Goal: Information Seeking & Learning: Find specific fact

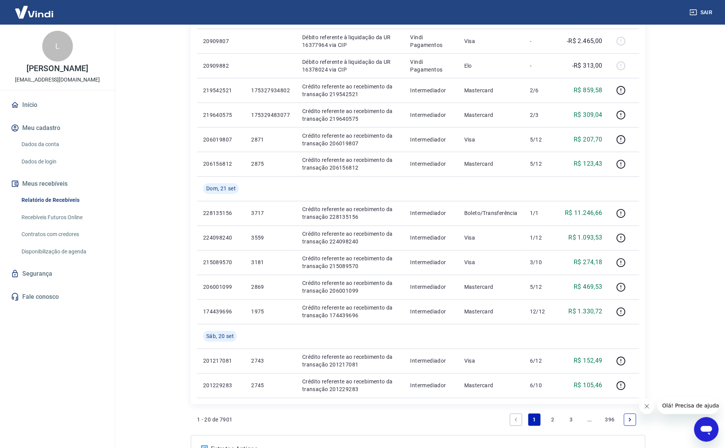
scroll to position [402, 0]
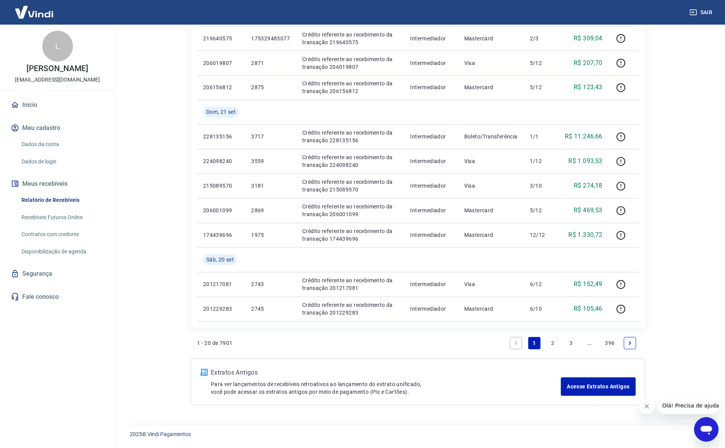
click at [554, 342] on link "2" at bounding box center [553, 343] width 12 height 12
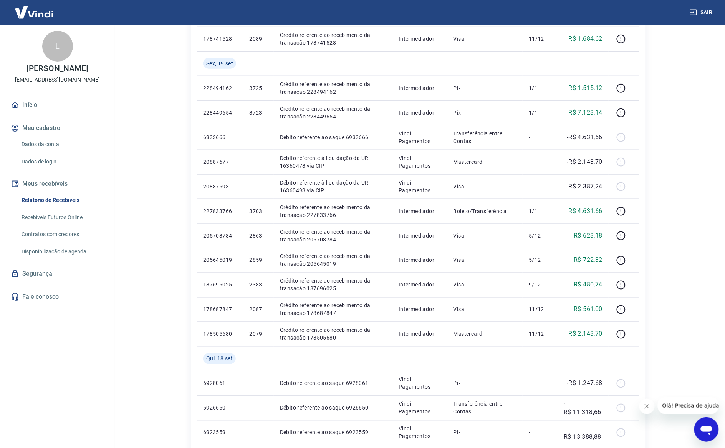
scroll to position [240, 0]
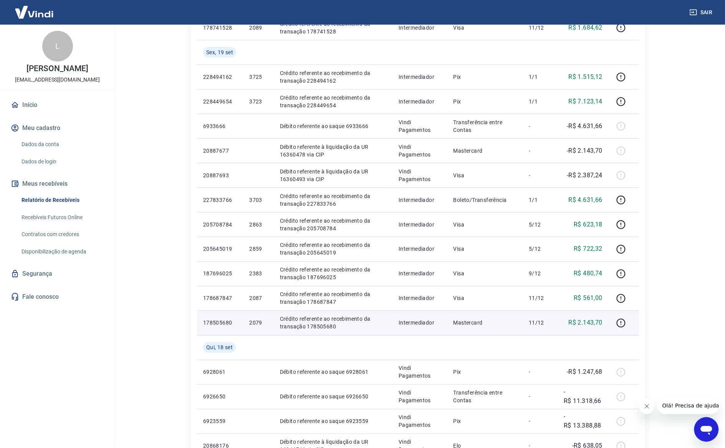
click at [250, 321] on p "2079" at bounding box center [258, 323] width 18 height 8
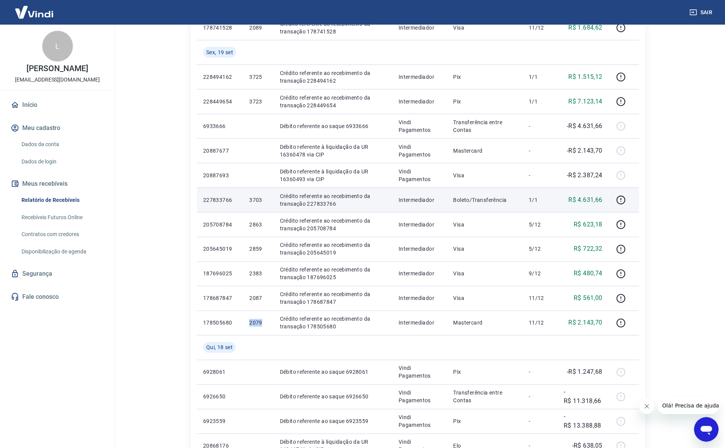
drag, startPoint x: 250, startPoint y: 321, endPoint x: 222, endPoint y: 196, distance: 127.8
click at [252, 322] on p "2079" at bounding box center [258, 323] width 18 height 8
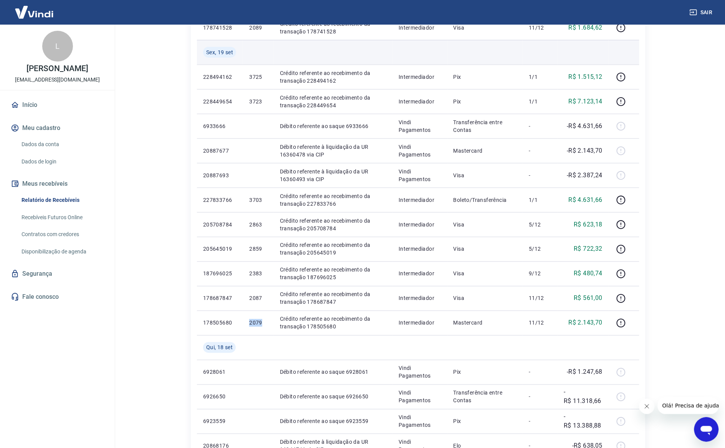
copy p "2079"
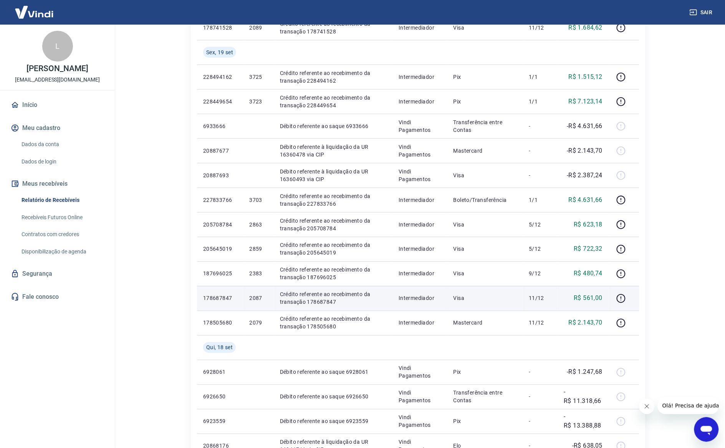
click at [258, 296] on p "2087" at bounding box center [258, 298] width 18 height 8
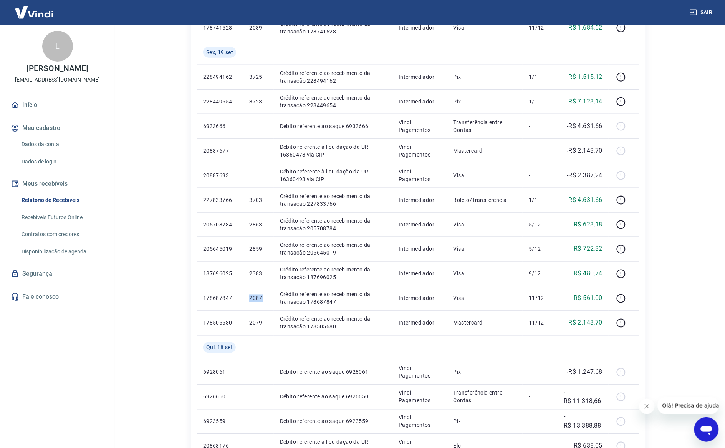
copy p "2087"
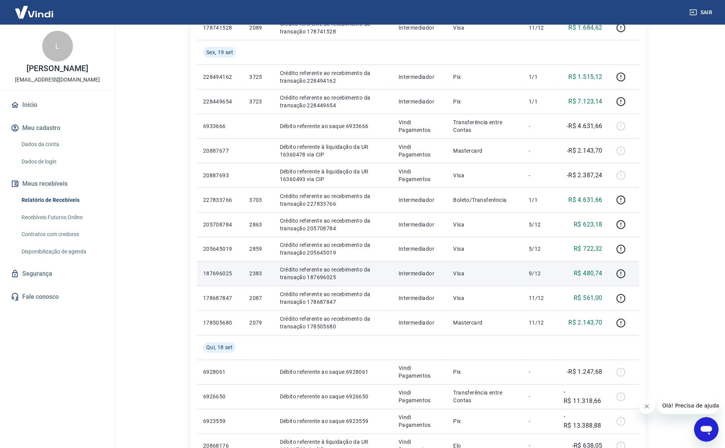
click at [262, 270] on p "2383" at bounding box center [258, 274] width 18 height 8
click at [258, 275] on p "2383" at bounding box center [258, 274] width 18 height 8
click at [258, 274] on p "2383" at bounding box center [258, 274] width 18 height 8
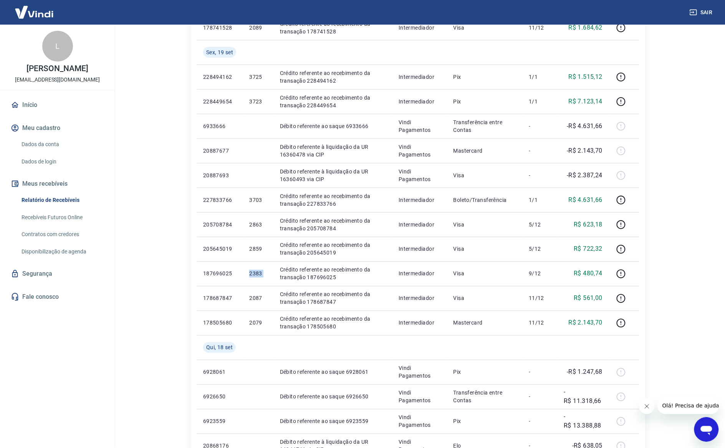
copy p "2383"
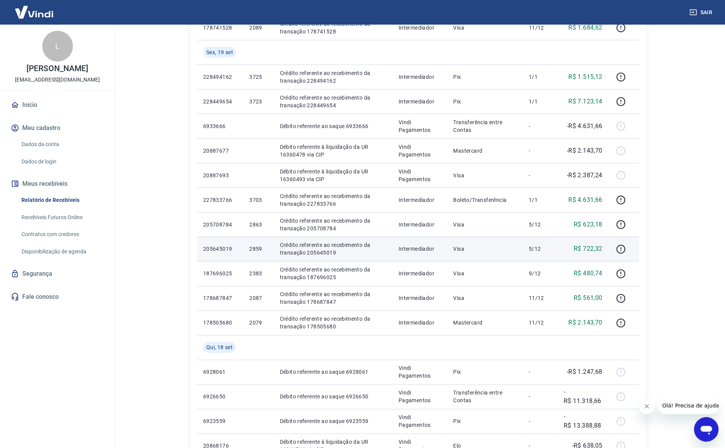
click at [256, 249] on p "2859" at bounding box center [258, 249] width 18 height 8
copy p "2859"
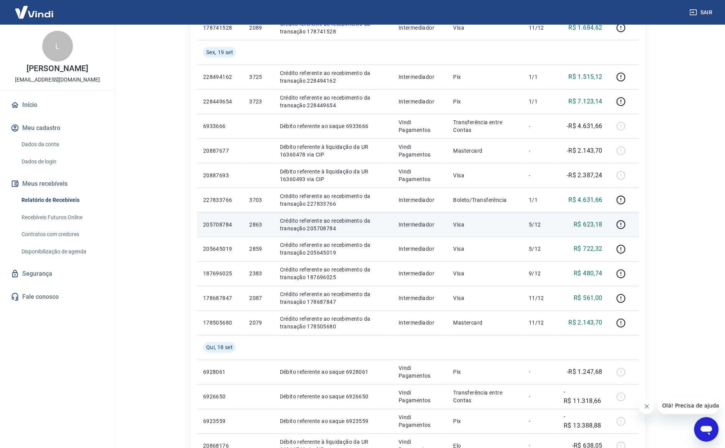
click at [258, 224] on p "2863" at bounding box center [258, 225] width 18 height 8
copy p "2863"
